Goal: Task Accomplishment & Management: Complete application form

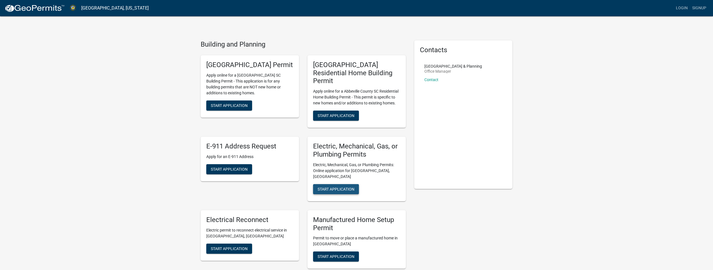
click at [335, 187] on span "Start Application" at bounding box center [336, 189] width 37 height 4
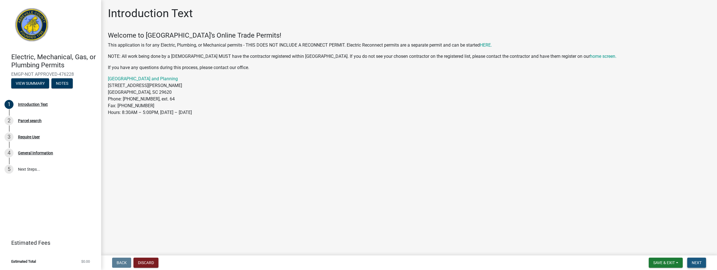
click at [691, 260] on button "Next" at bounding box center [696, 263] width 19 height 10
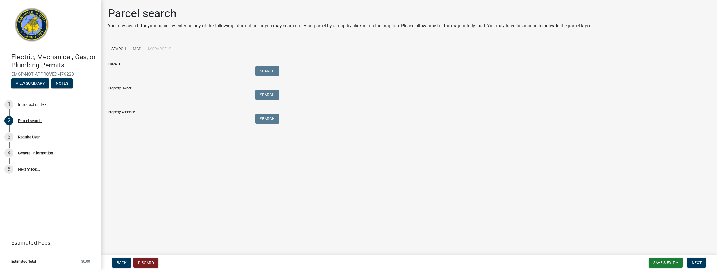
click at [137, 120] on input "Property Address:" at bounding box center [177, 120] width 139 height 12
type input "118 acker rd"
click at [264, 121] on button "Search" at bounding box center [267, 119] width 24 height 10
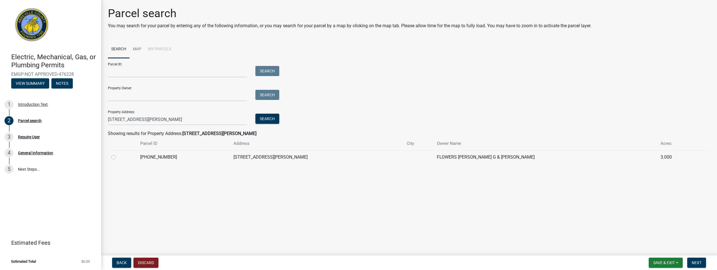
click at [118, 154] on label at bounding box center [118, 154] width 0 height 0
click at [118, 158] on input "radio" at bounding box center [120, 156] width 4 height 4
radio input "true"
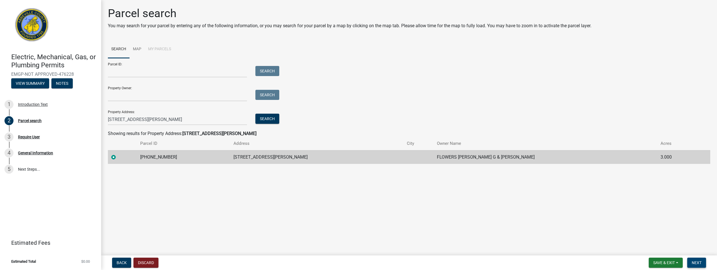
click at [702, 262] on span "Next" at bounding box center [697, 263] width 10 height 4
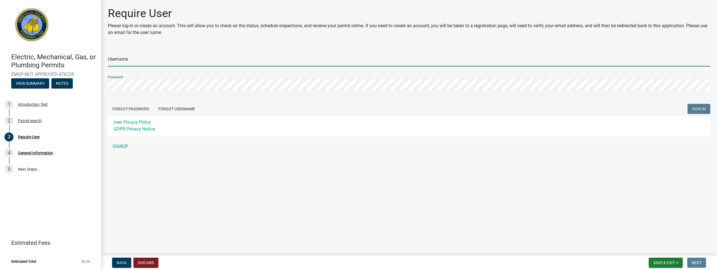
click at [132, 62] on input "Username" at bounding box center [409, 61] width 602 height 12
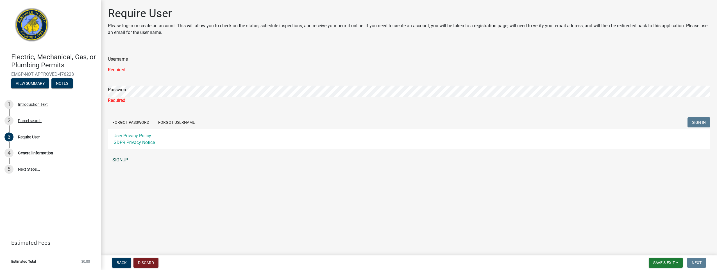
click at [120, 153] on div "Username Required Password Required Forgot Password Forgot Username SIGN IN Use…" at bounding box center [409, 106] width 602 height 119
click at [119, 160] on link "SIGNUP" at bounding box center [409, 160] width 602 height 11
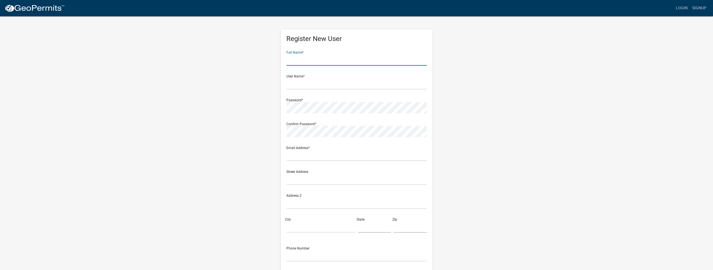
click at [319, 60] on input "text" at bounding box center [356, 60] width 140 height 12
type input "[PERSON_NAME] Flower"
type input "Kflow118"
click at [304, 76] on div "User Name * Kflow118" at bounding box center [356, 79] width 140 height 19
click at [301, 157] on input "text" at bounding box center [356, 156] width 140 height 12
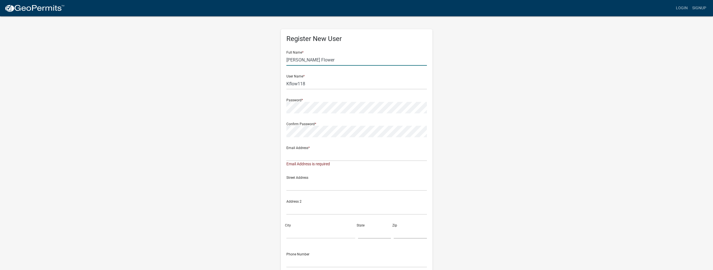
click at [347, 62] on input "[PERSON_NAME] Flower" at bounding box center [356, 60] width 140 height 12
type input "[PERSON_NAME]"
click at [311, 158] on input "text" at bounding box center [356, 156] width 140 height 12
click at [304, 154] on input "text" at bounding box center [356, 156] width 140 height 12
paste input "kflow1130@gmail.com"
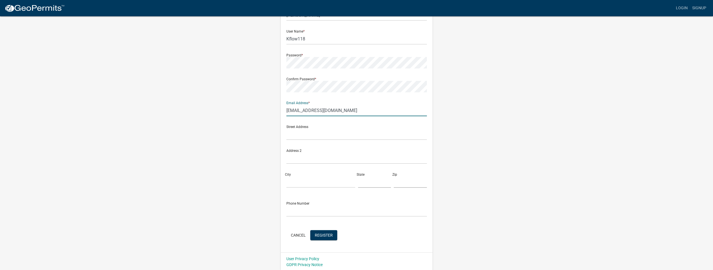
scroll to position [46, 0]
type input "kflow1130@gmail.com"
click at [312, 131] on input "text" at bounding box center [356, 134] width 140 height 12
click at [313, 131] on input "text" at bounding box center [356, 134] width 140 height 12
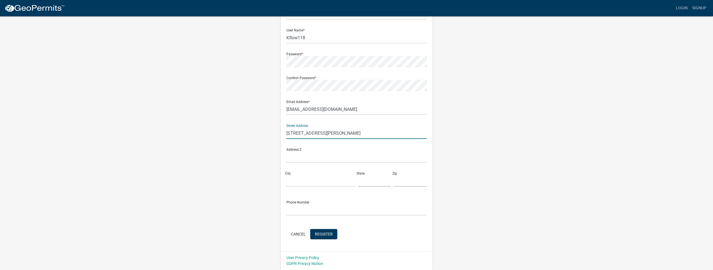
type input "118 Acker Rd"
type input "Donalds"
type input "sc"
type input "29638"
click at [313, 209] on input "text" at bounding box center [356, 210] width 140 height 12
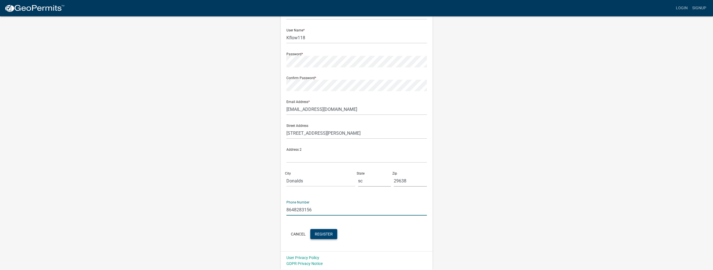
type input "8648283156"
click at [323, 236] on span "Register" at bounding box center [324, 234] width 18 height 4
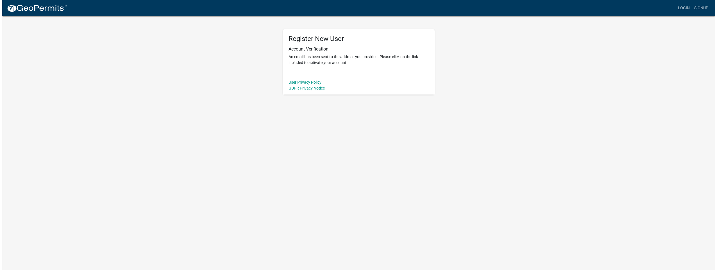
scroll to position [0, 0]
click at [683, 7] on link "Login" at bounding box center [686, 8] width 16 height 11
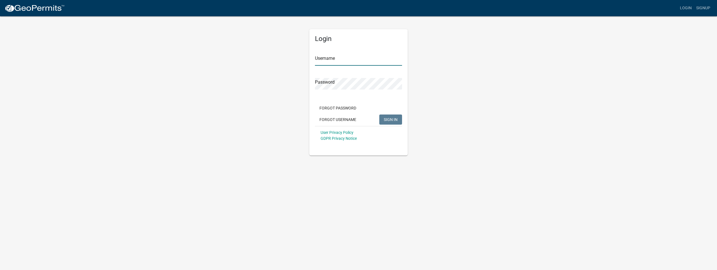
type input "Kflow118"
click at [391, 121] on span "SIGN IN" at bounding box center [391, 119] width 14 height 4
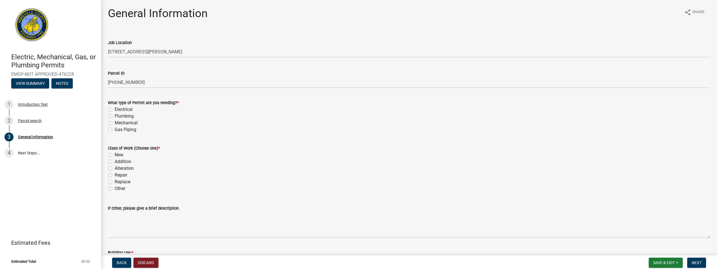
click at [115, 110] on label "Electrical" at bounding box center [124, 109] width 18 height 7
click at [115, 110] on input "Electrical" at bounding box center [117, 108] width 4 height 4
radio input "true"
click at [115, 155] on label "New" at bounding box center [119, 155] width 9 height 7
click at [115, 155] on input "New" at bounding box center [117, 154] width 4 height 4
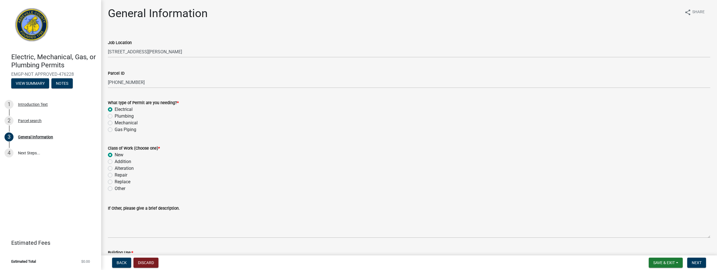
radio input "true"
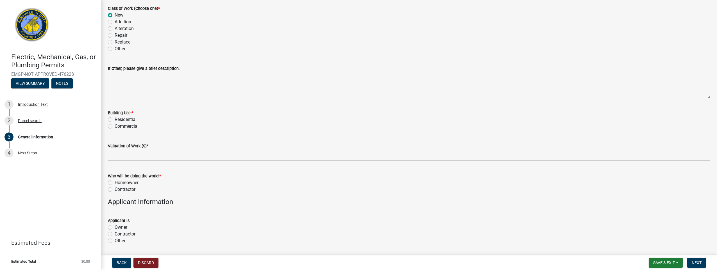
scroll to position [140, 0]
click at [115, 119] on label "Residential" at bounding box center [126, 119] width 22 height 7
click at [115, 119] on input "Residential" at bounding box center [117, 118] width 4 height 4
radio input "true"
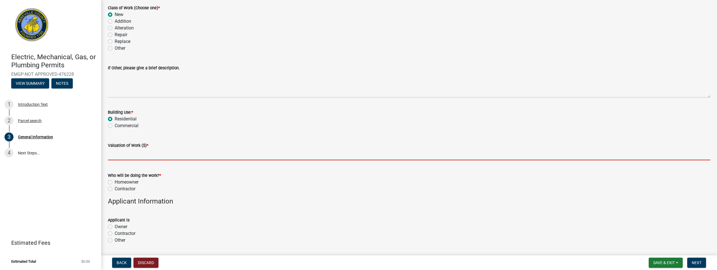
click at [126, 156] on input "text" at bounding box center [409, 155] width 602 height 12
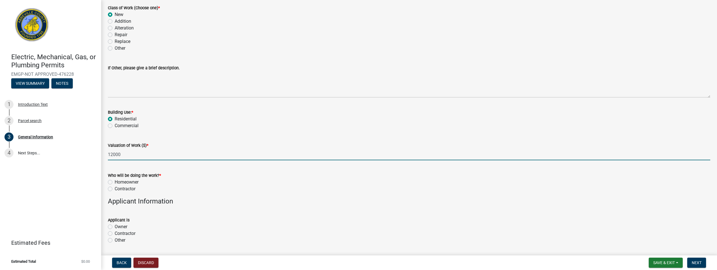
type input "12000"
click at [115, 182] on label "Homeowner" at bounding box center [127, 182] width 24 height 7
click at [115, 182] on input "Homeowner" at bounding box center [117, 181] width 4 height 4
radio input "true"
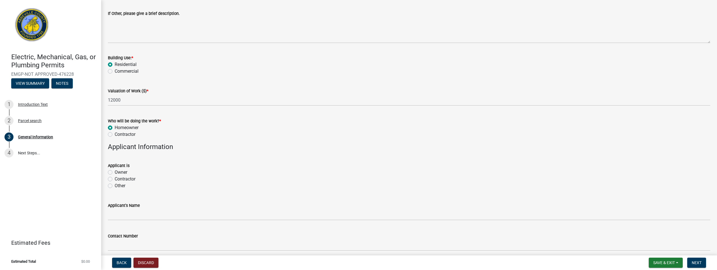
scroll to position [197, 0]
click at [115, 171] on label "Owner" at bounding box center [121, 170] width 13 height 7
click at [115, 171] on input "Owner" at bounding box center [117, 169] width 4 height 4
radio input "true"
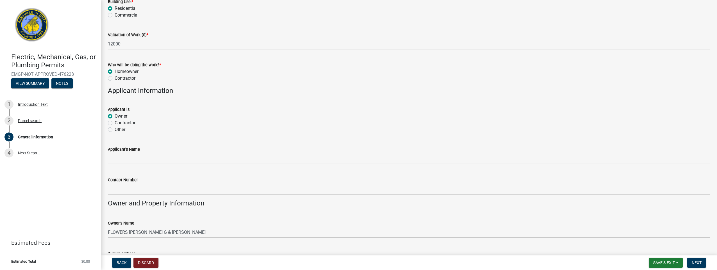
scroll to position [253, 0]
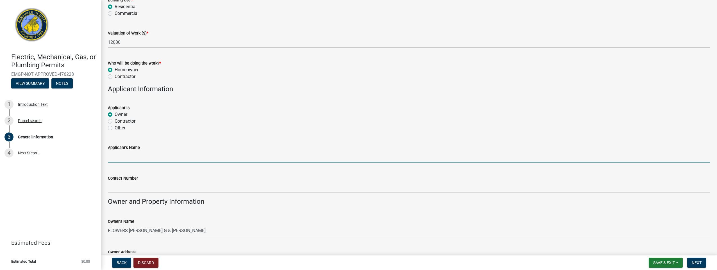
click at [130, 157] on input "Applicant's Name" at bounding box center [409, 157] width 602 height 12
type input "[PERSON_NAME]"
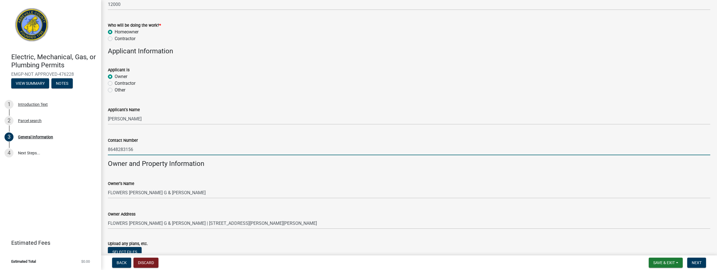
scroll to position [334, 0]
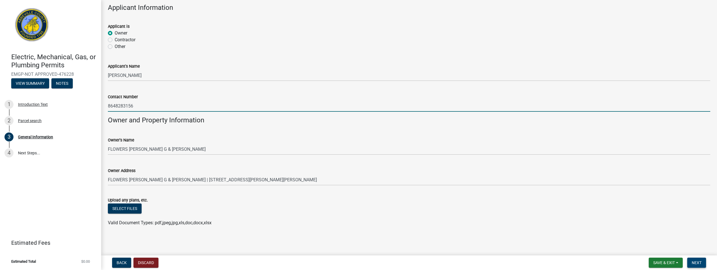
type input "8648283156"
click at [701, 261] on span "Next" at bounding box center [697, 263] width 10 height 4
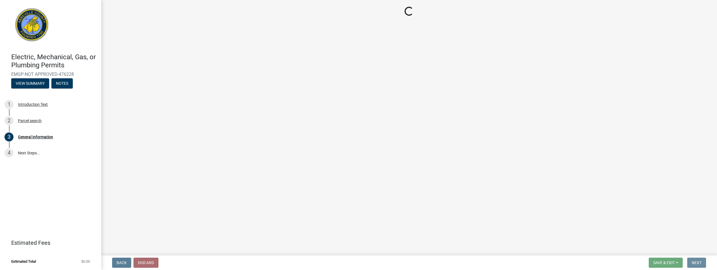
scroll to position [0, 0]
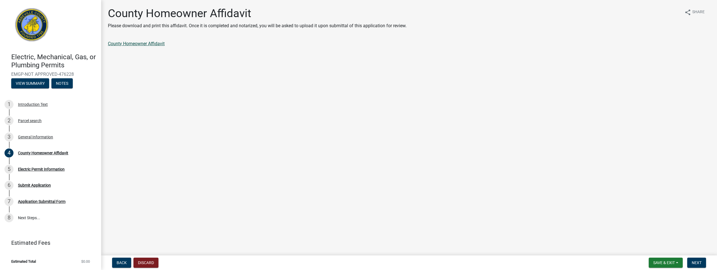
click at [122, 45] on link "County Homeowner Affidavit" at bounding box center [136, 43] width 57 height 5
